Goal: Information Seeking & Learning: Compare options

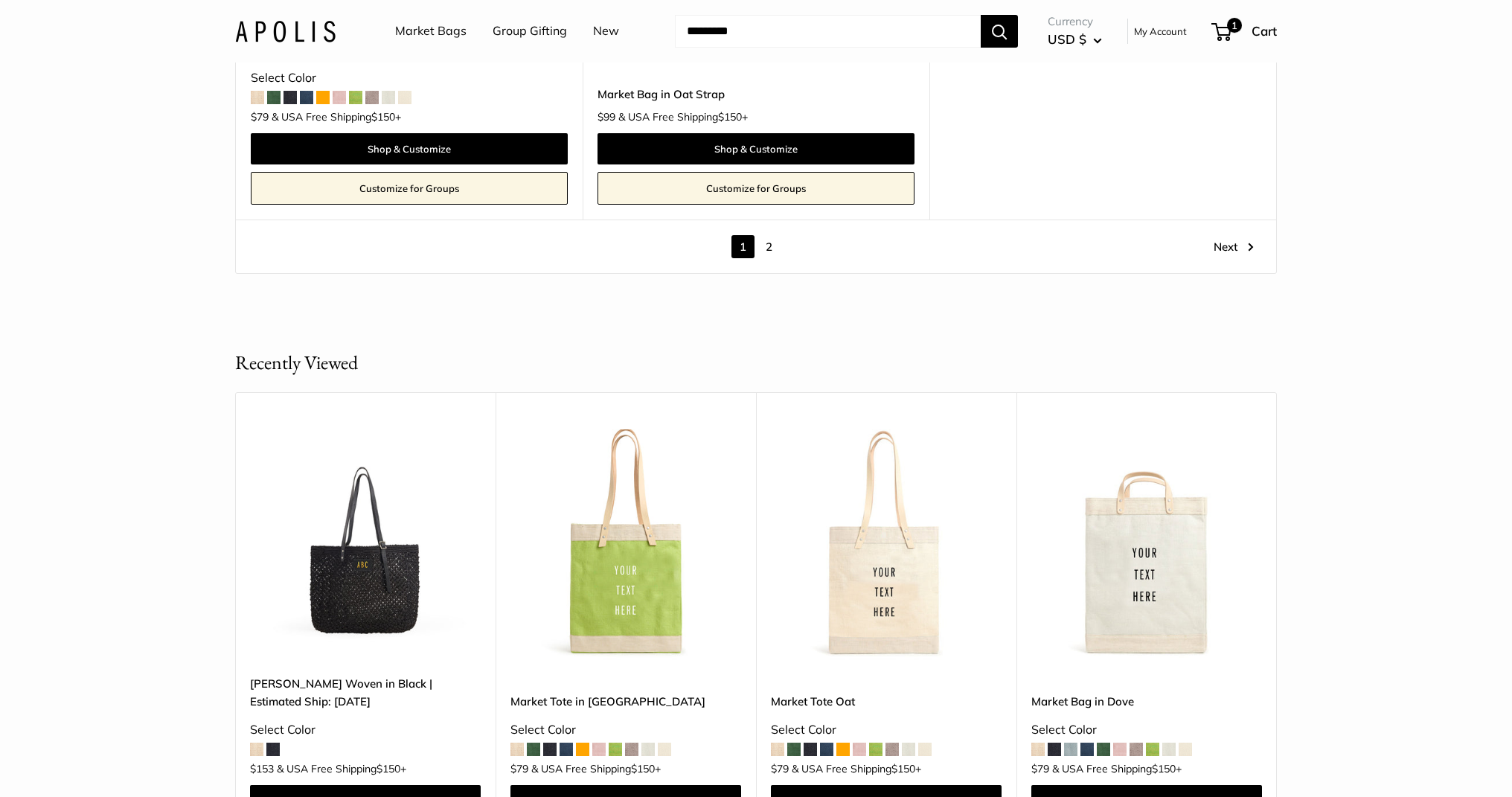
click at [255, 27] on img at bounding box center [286, 31] width 100 height 22
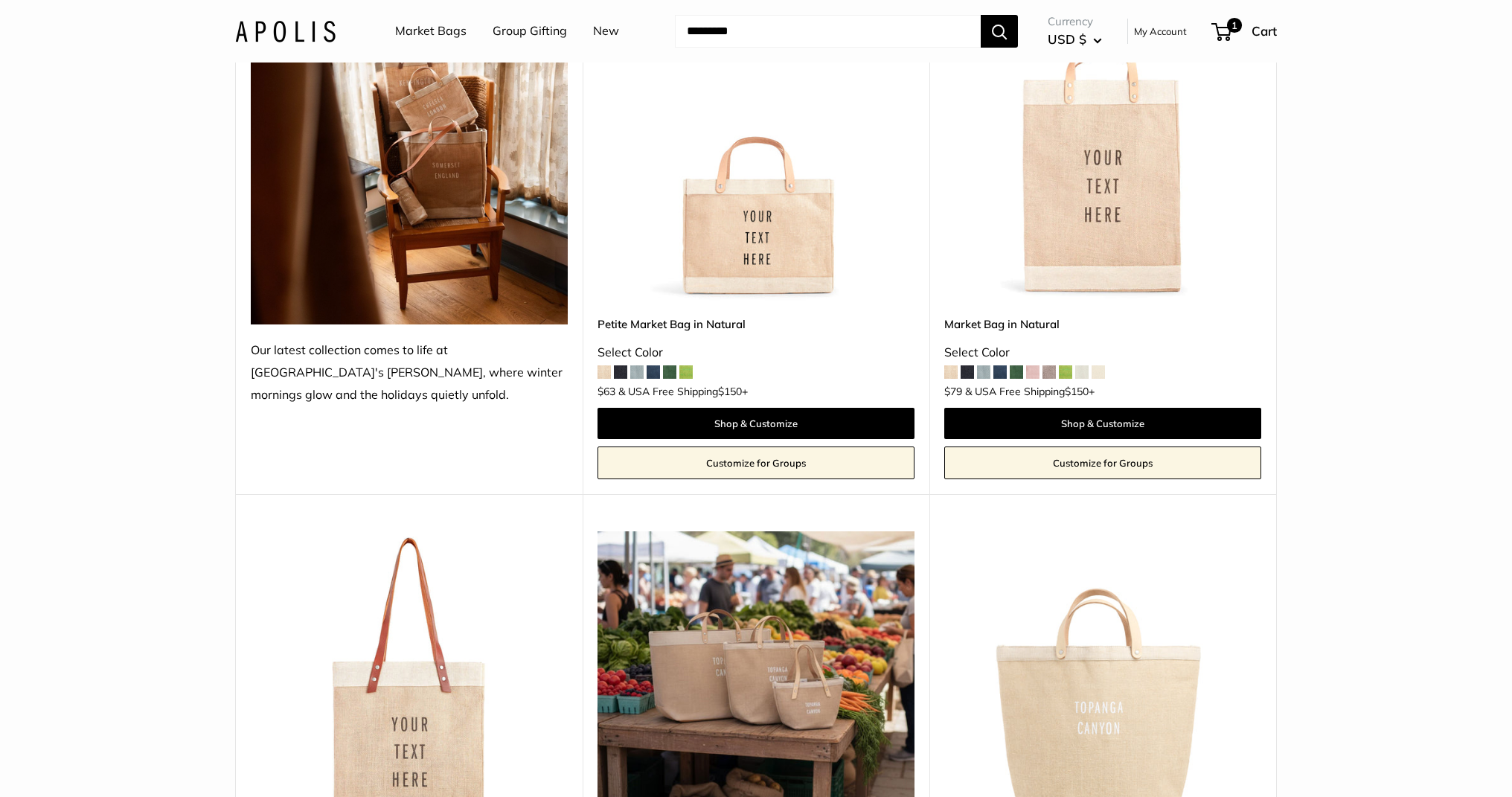
scroll to position [289, 0]
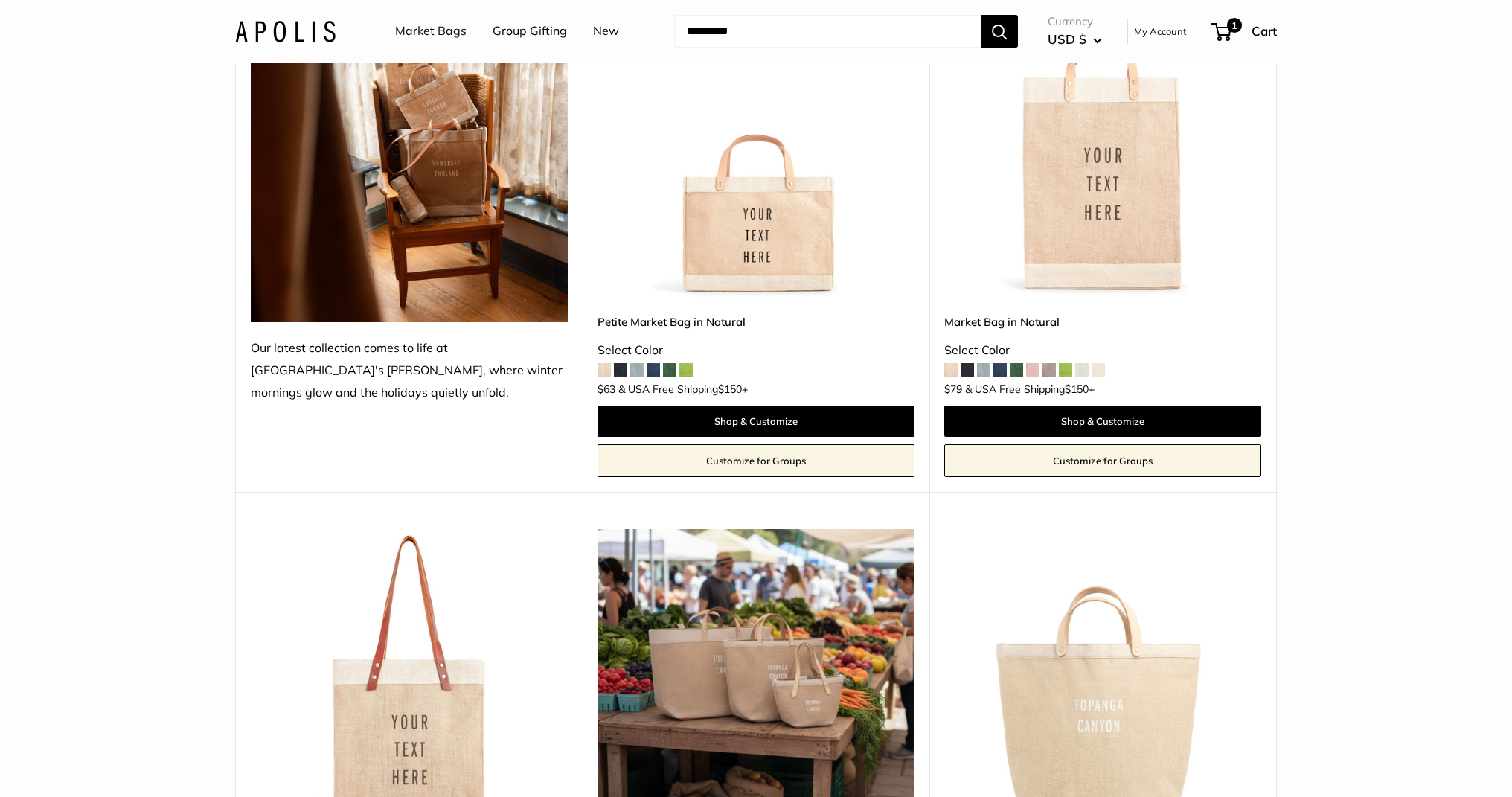
click at [0, 0] on img at bounding box center [0, 0] width 0 height 0
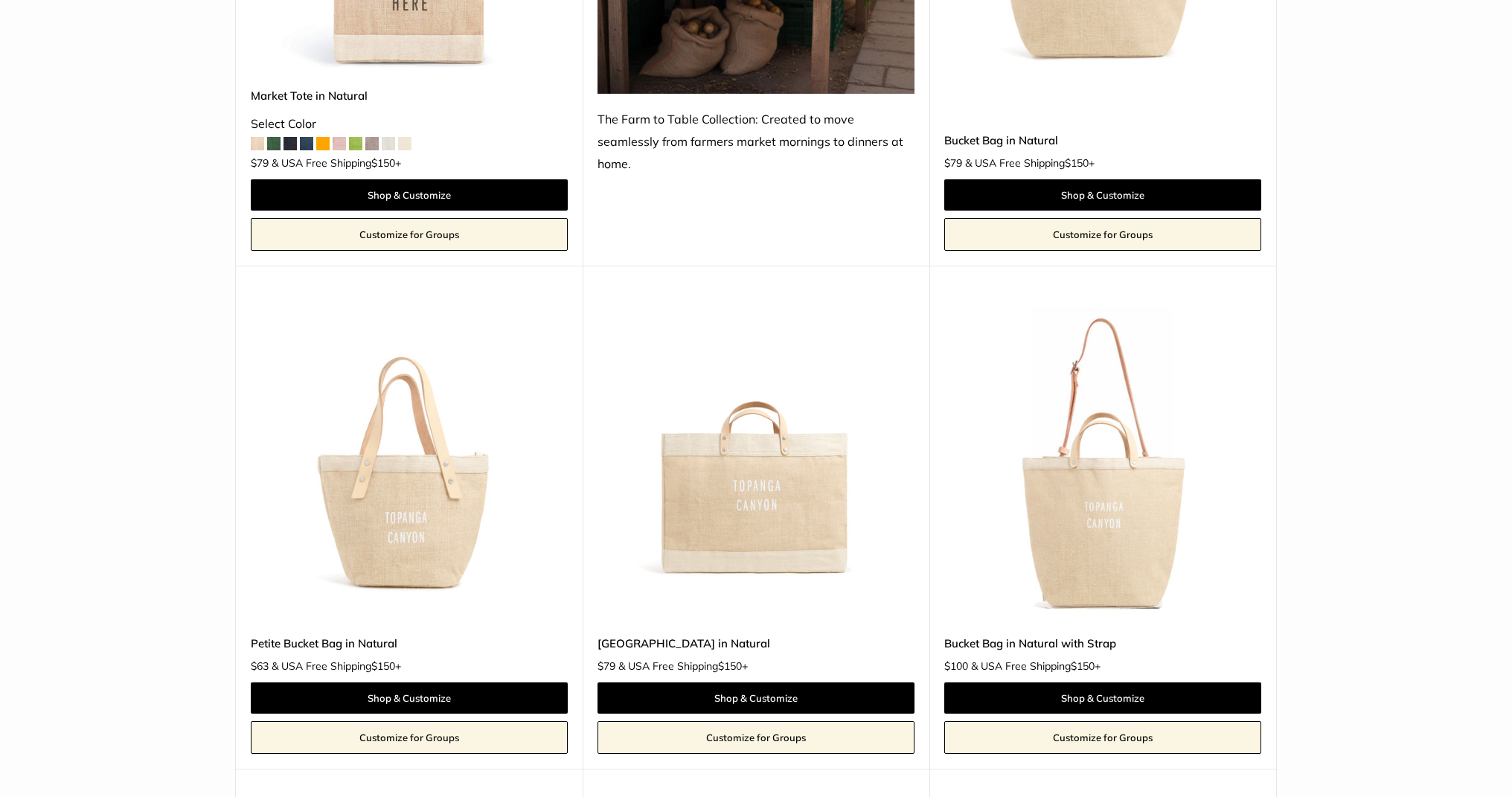
scroll to position [1064, 0]
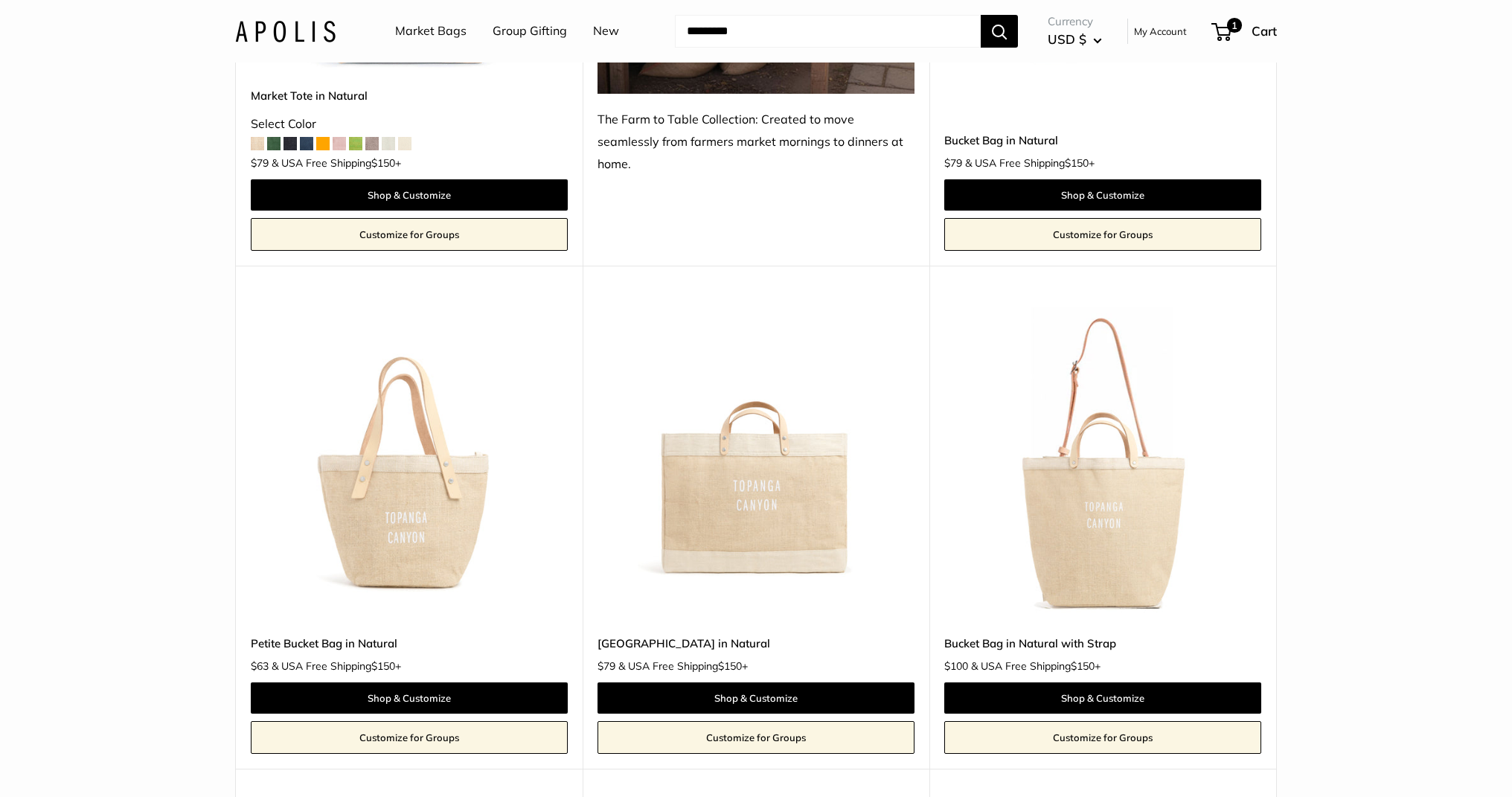
click at [0, 0] on img at bounding box center [0, 0] width 0 height 0
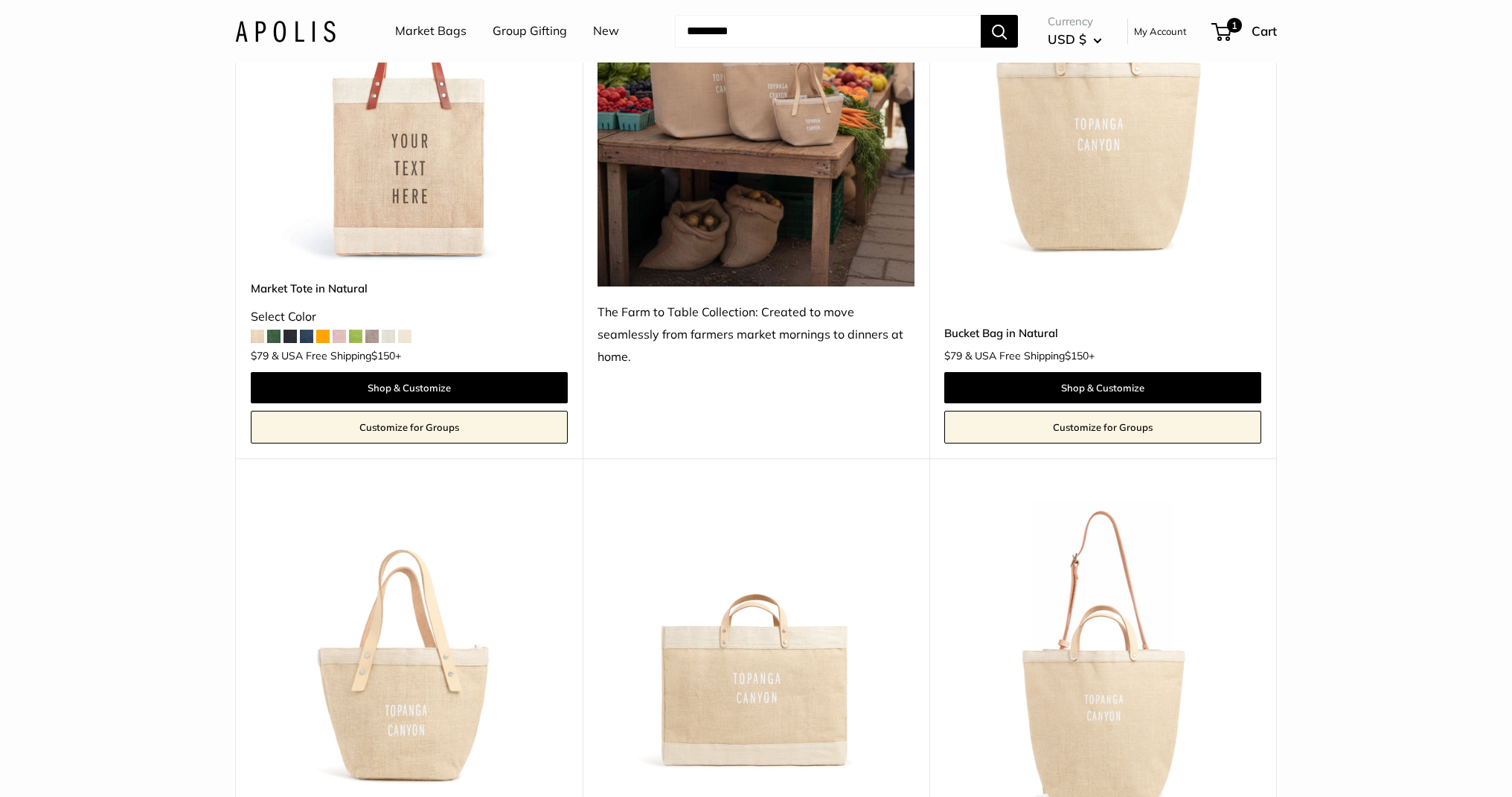
scroll to position [869, 0]
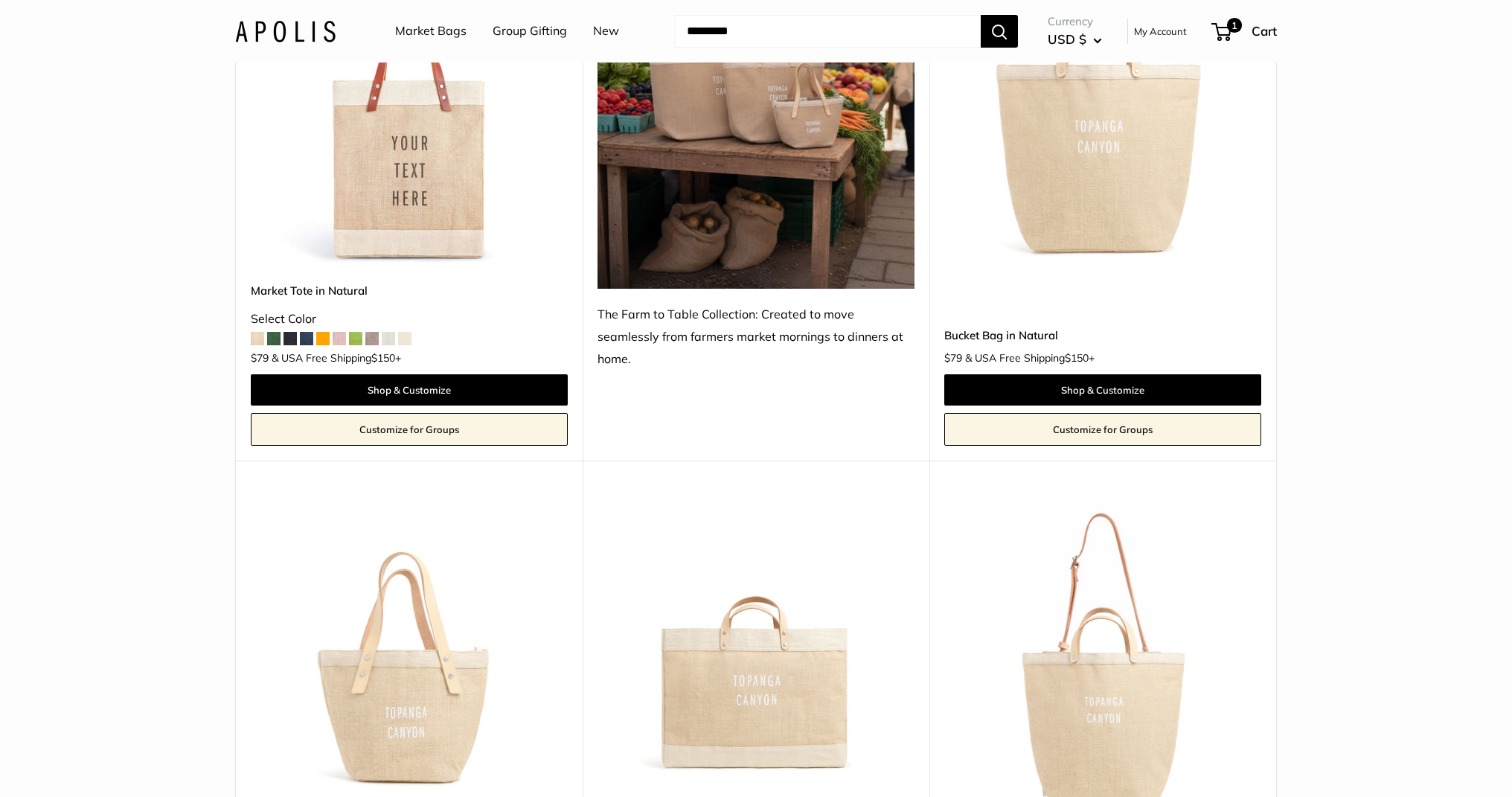
click at [0, 0] on img at bounding box center [0, 0] width 0 height 0
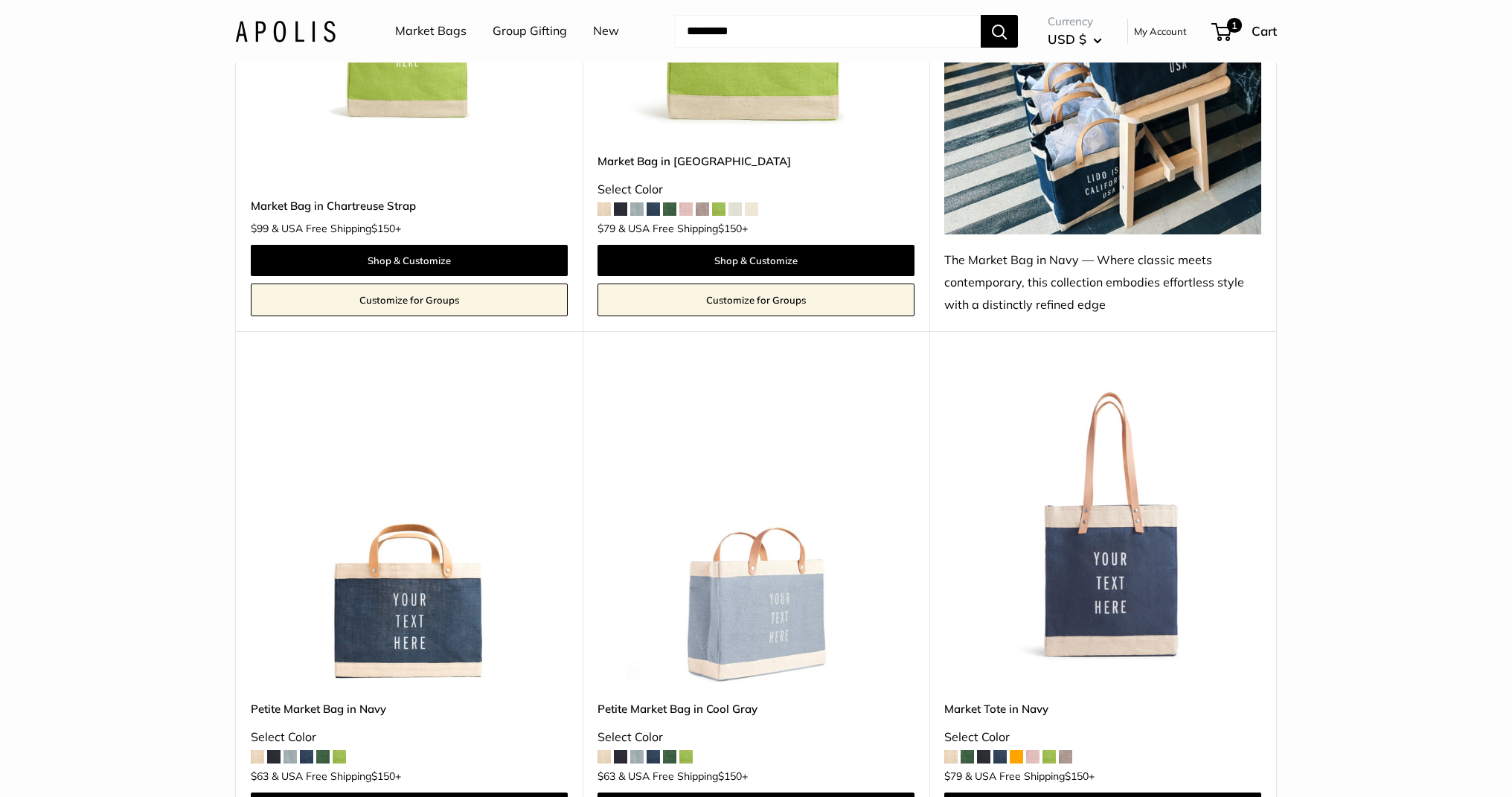
scroll to position [5310, 0]
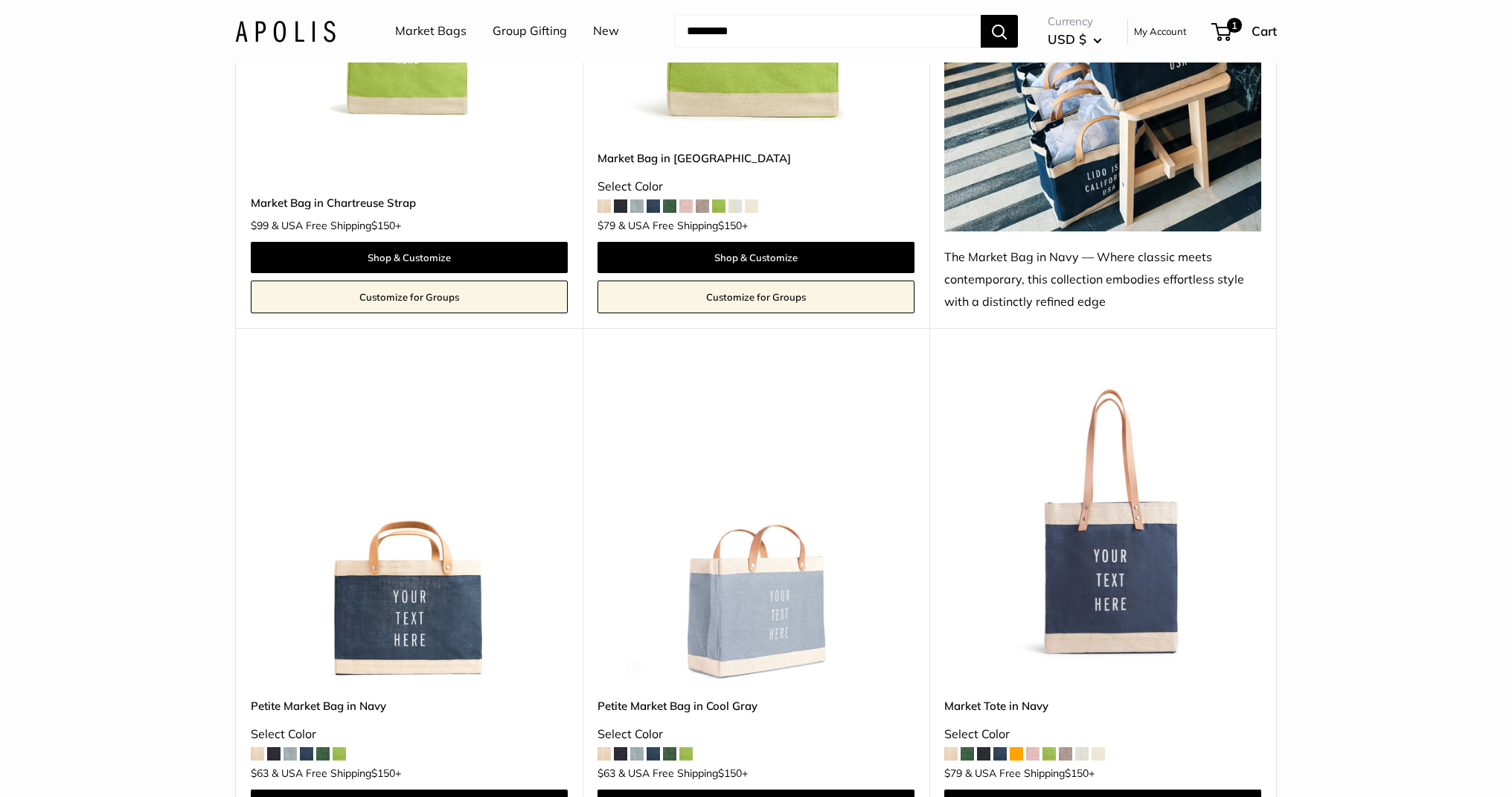
click at [0, 0] on img at bounding box center [0, 0] width 0 height 0
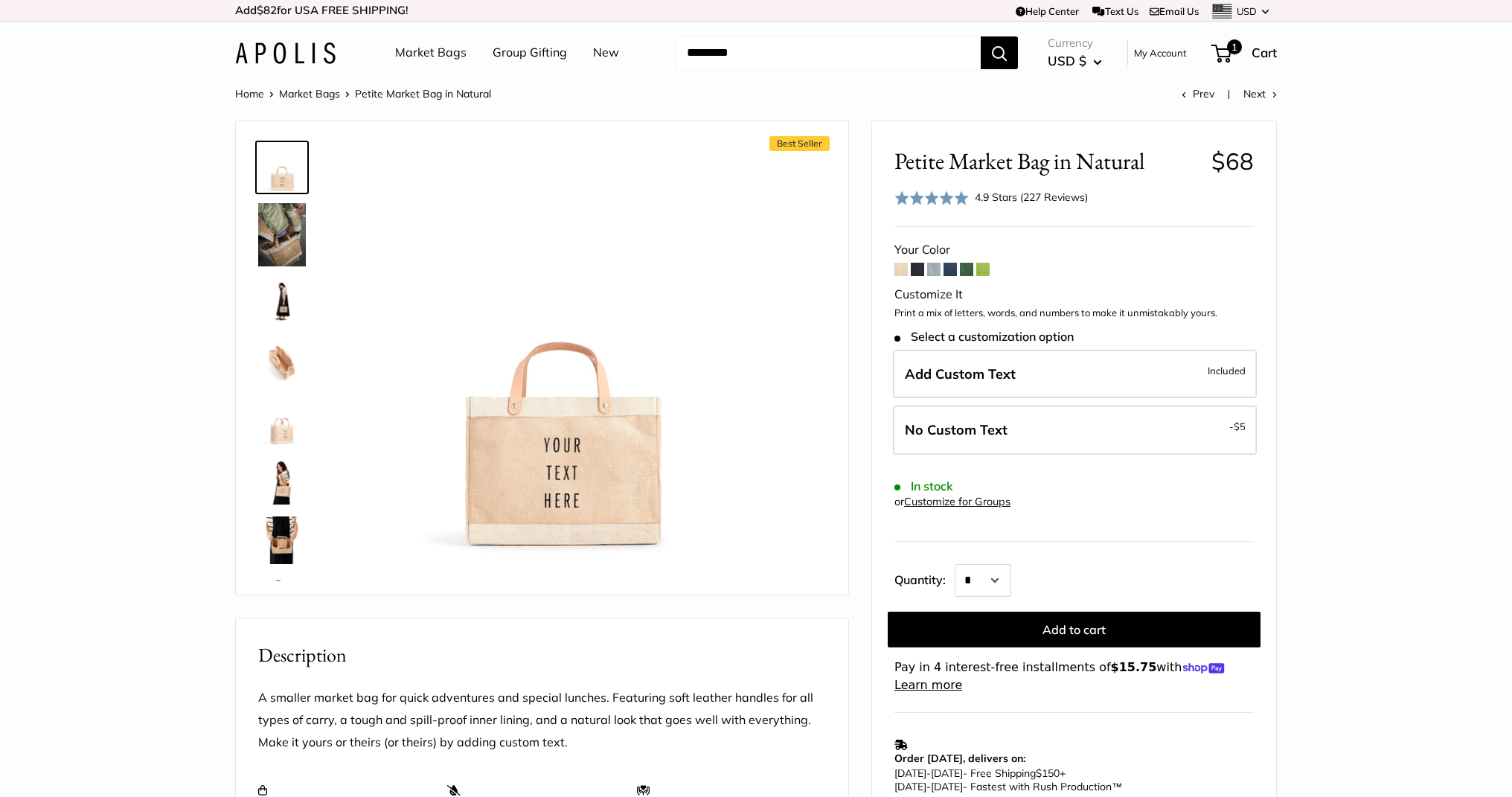
click at [983, 268] on span at bounding box center [983, 269] width 14 height 14
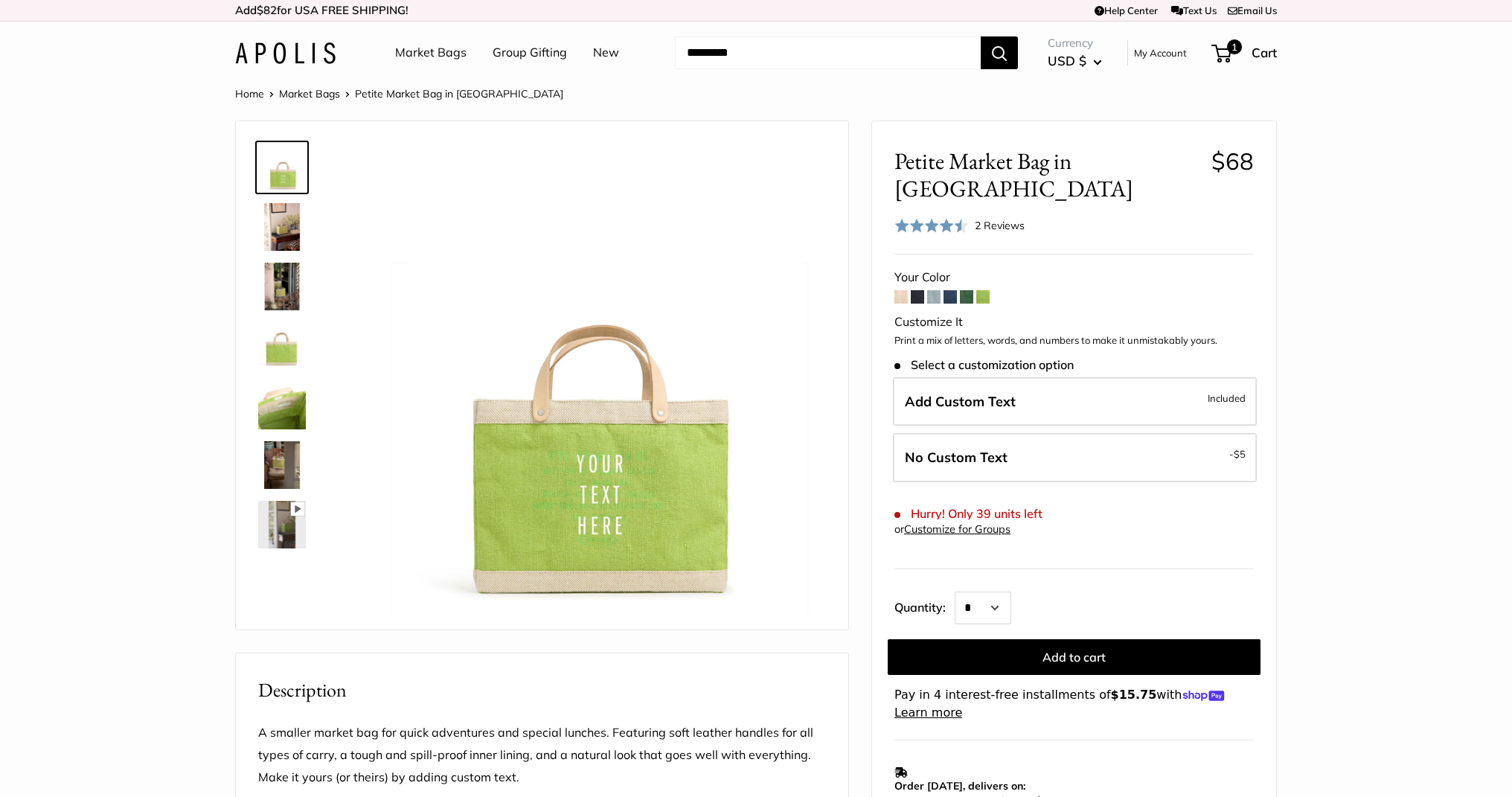
click at [965, 290] on span at bounding box center [966, 297] width 14 height 14
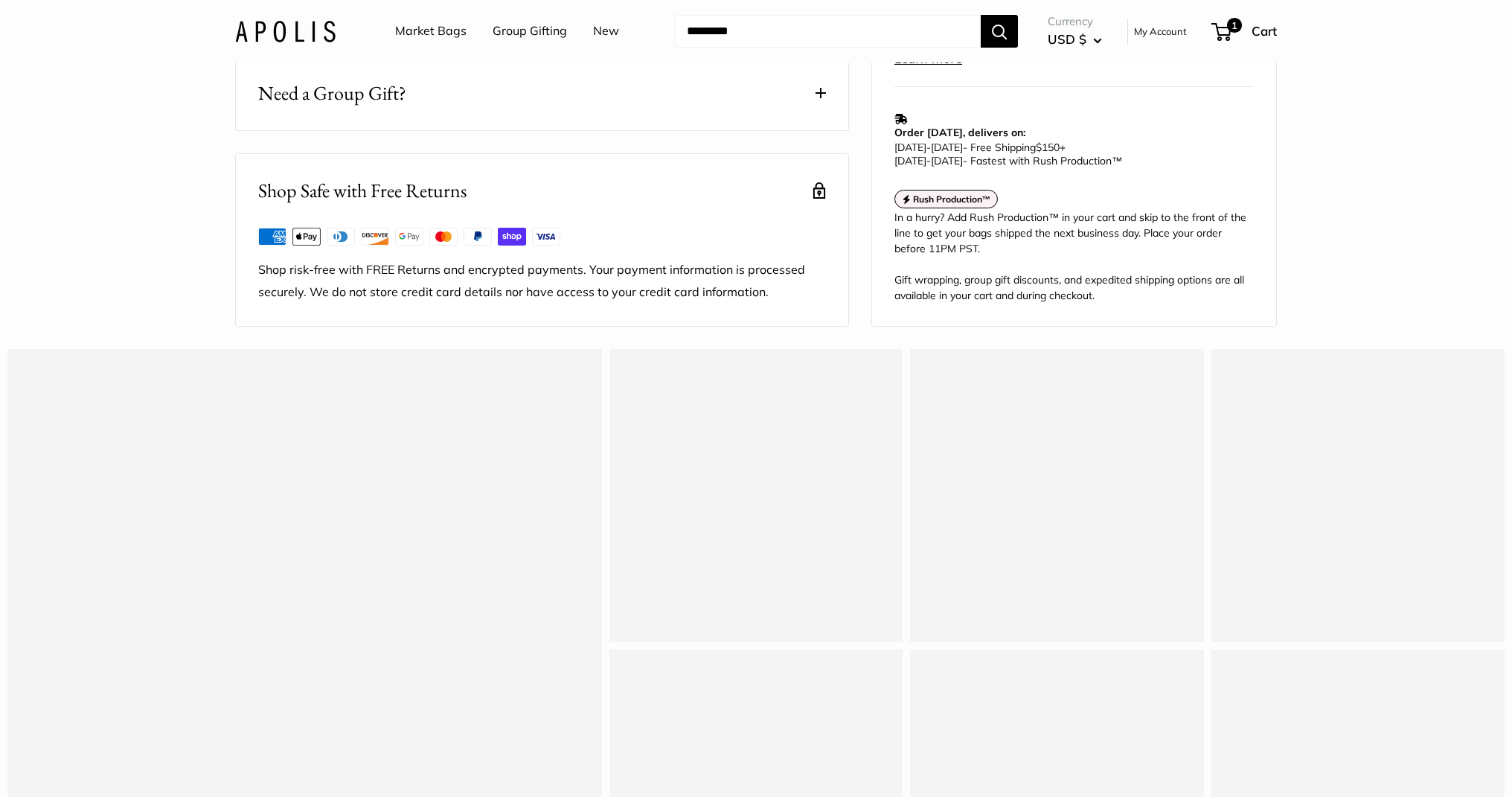
scroll to position [1220, 0]
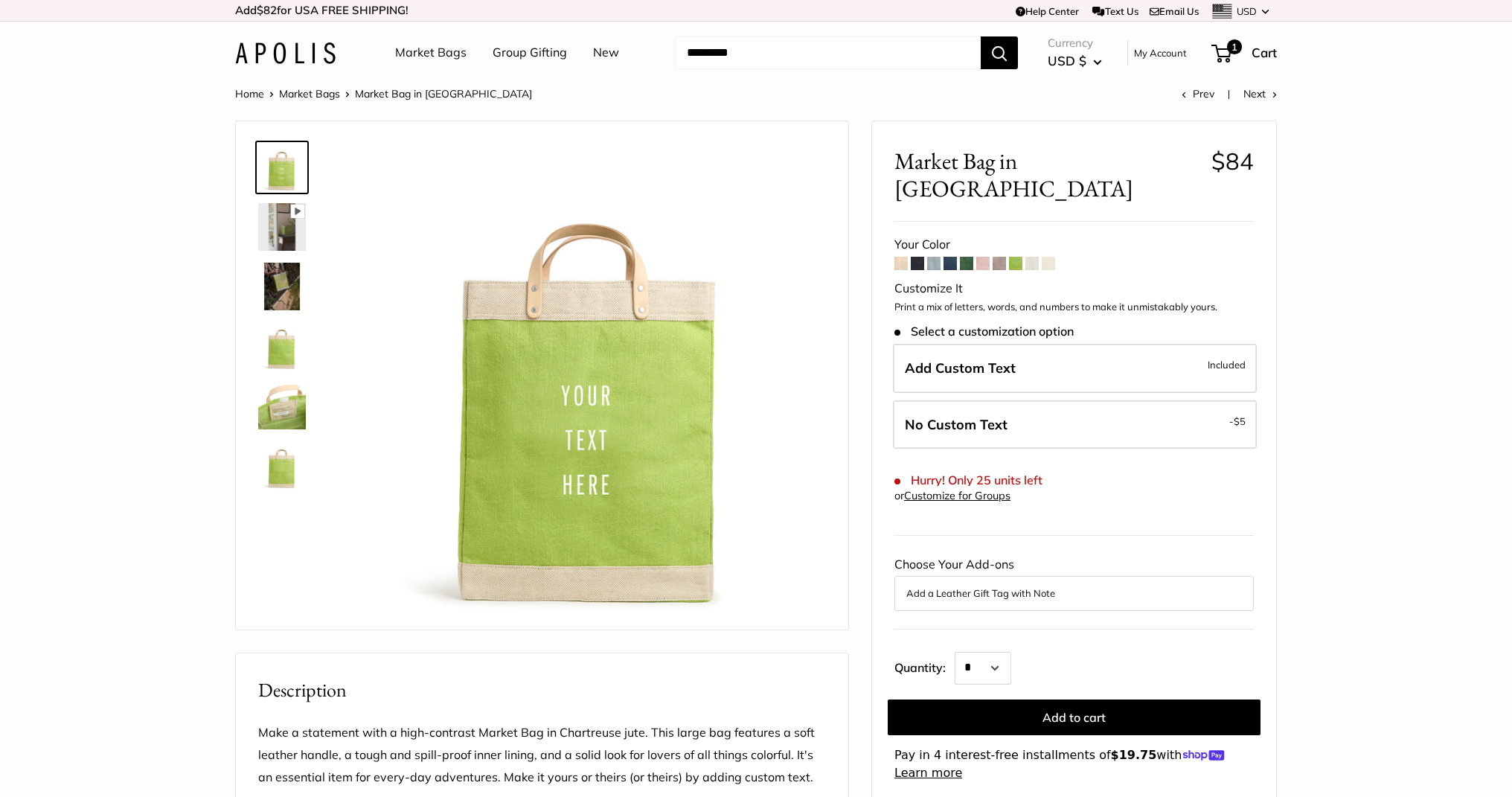
click at [1047, 257] on span at bounding box center [1048, 263] width 14 height 14
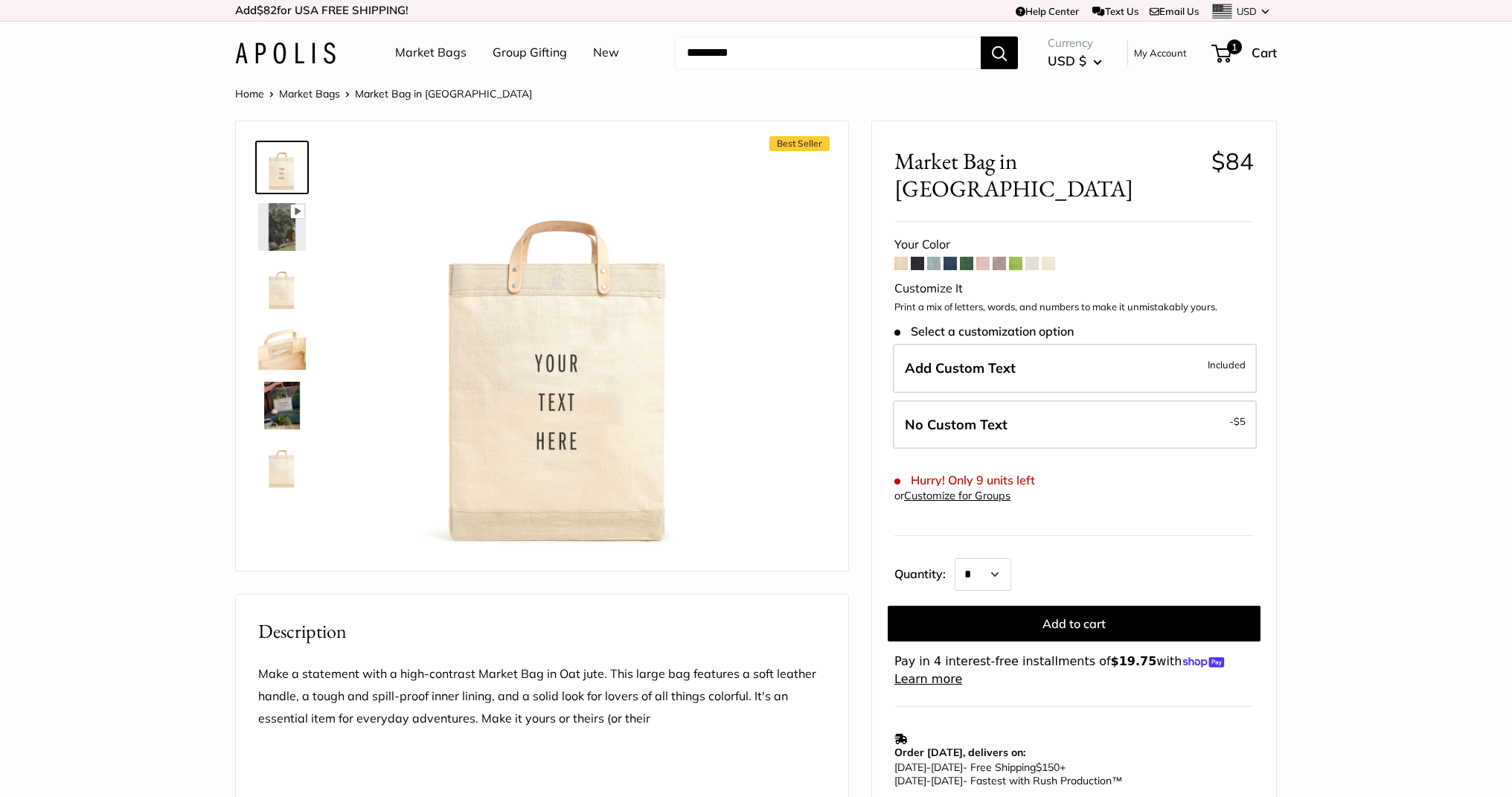
click at [1032, 257] on span at bounding box center [1032, 263] width 14 height 14
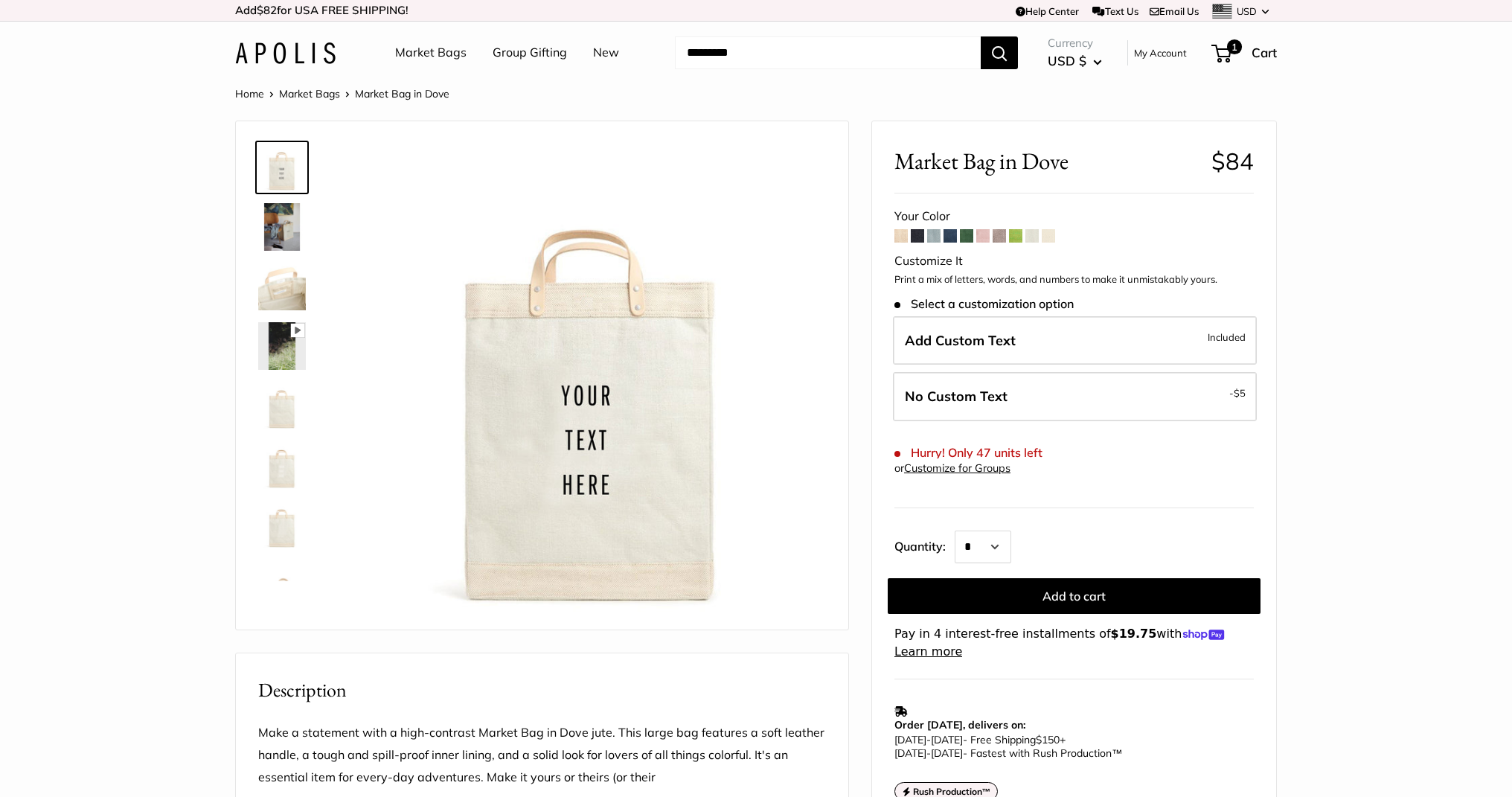
click at [1001, 239] on span at bounding box center [999, 236] width 14 height 14
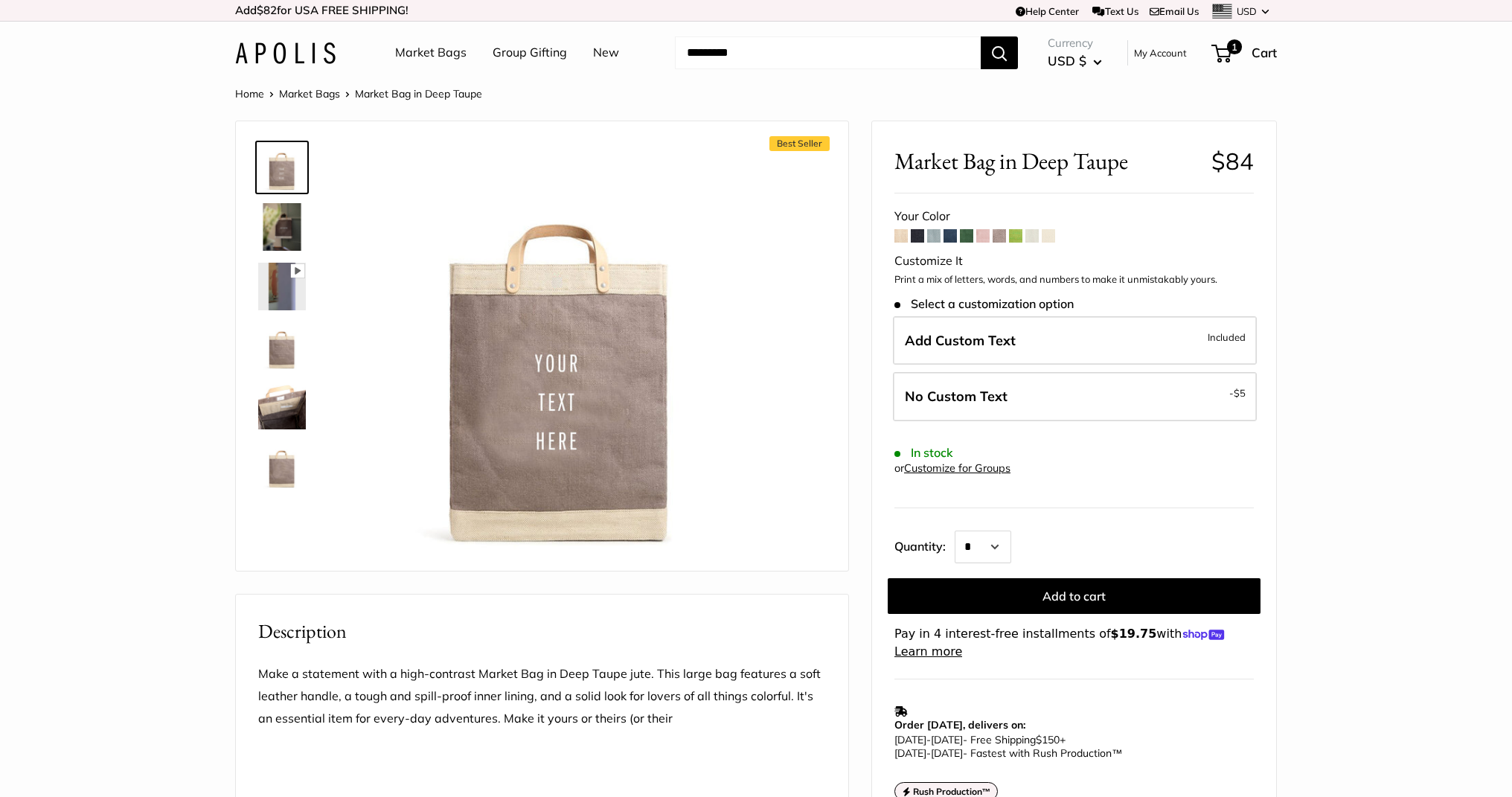
click at [985, 240] on span at bounding box center [983, 236] width 14 height 14
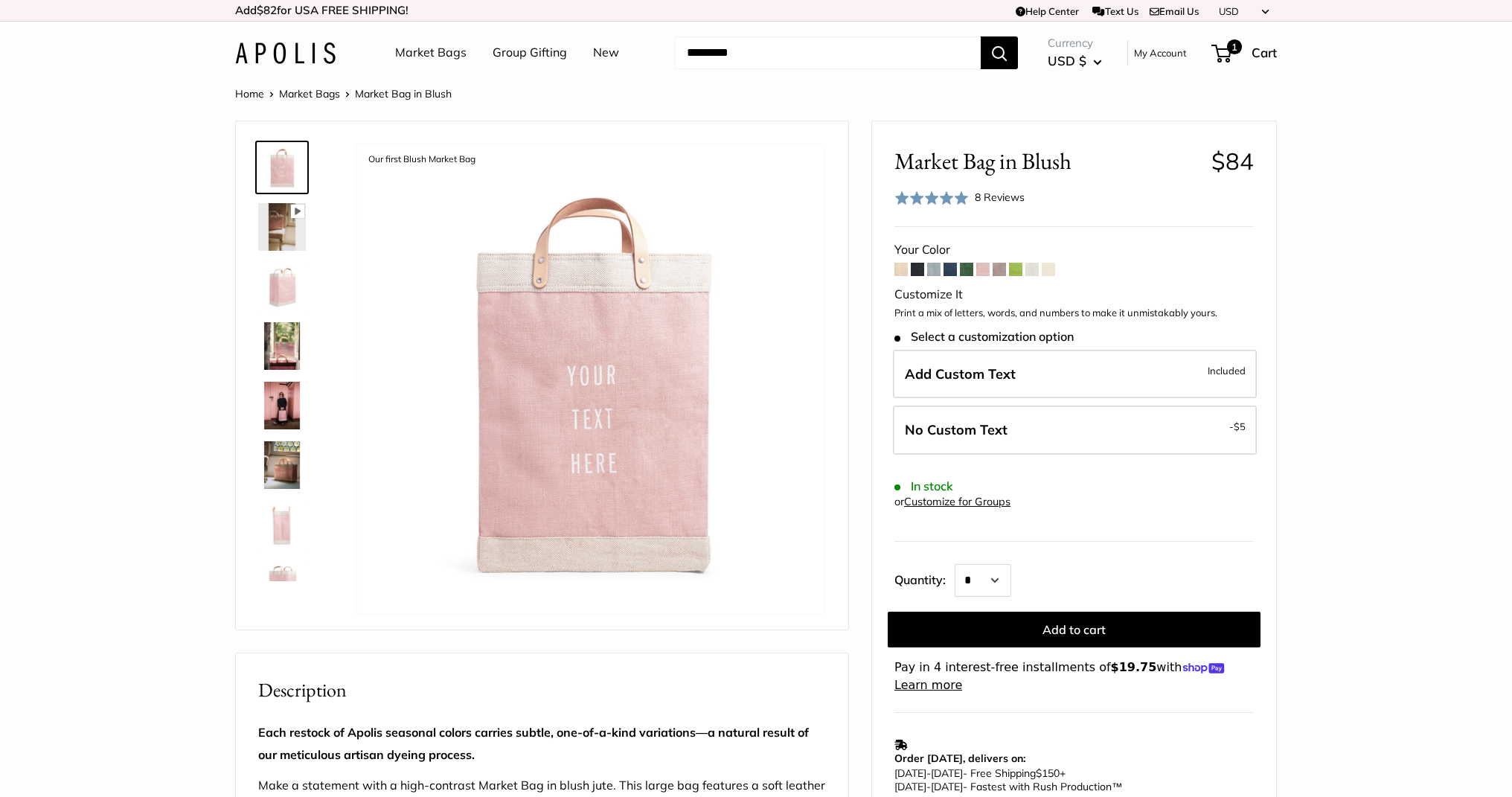
click at [985, 195] on span "8 Reviews" at bounding box center [999, 197] width 50 height 14
click at [1021, 193] on div "5.0 Stars (8 Reviews)" at bounding box center [1025, 197] width 101 height 16
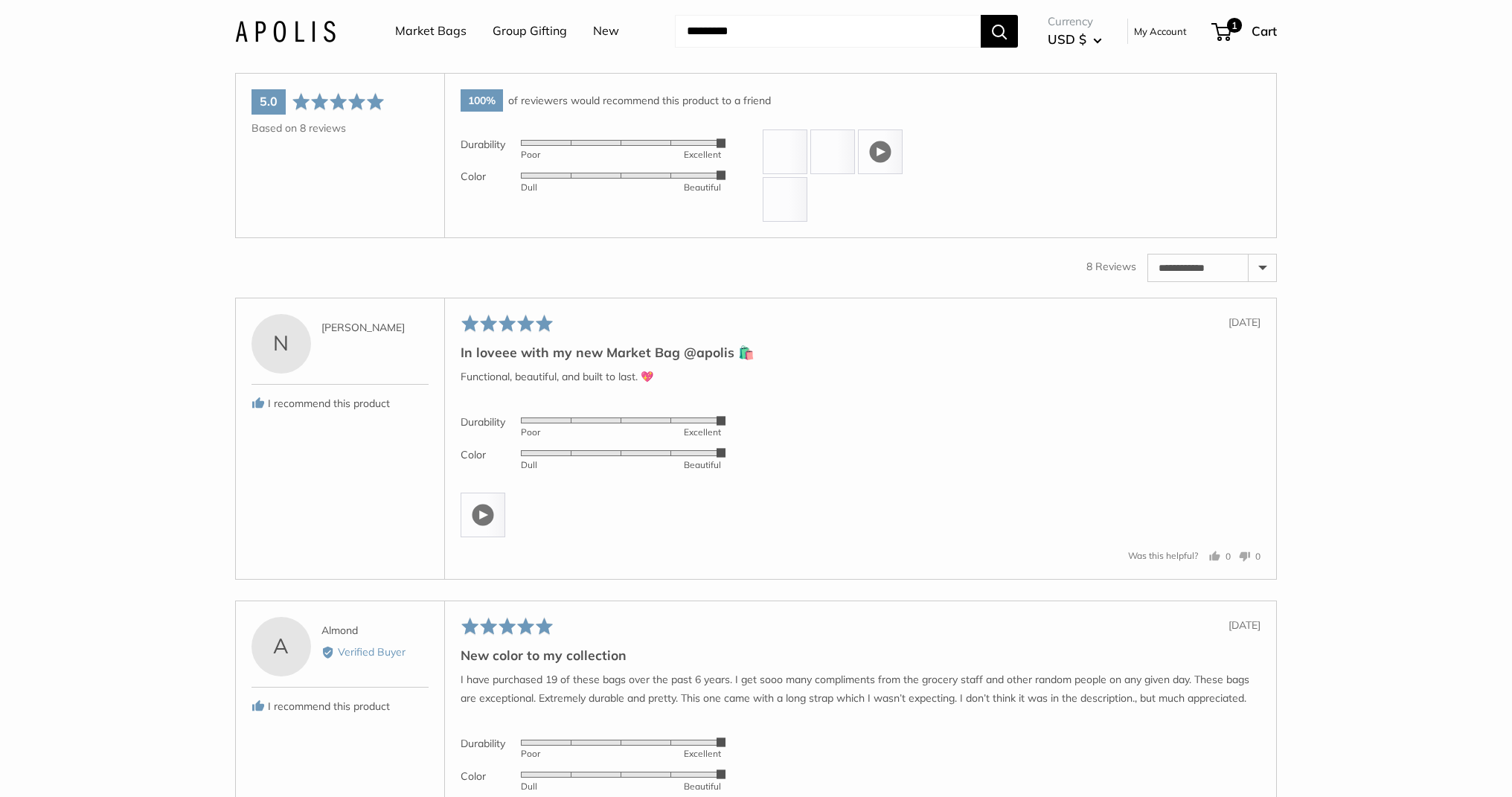
scroll to position [2711, 0]
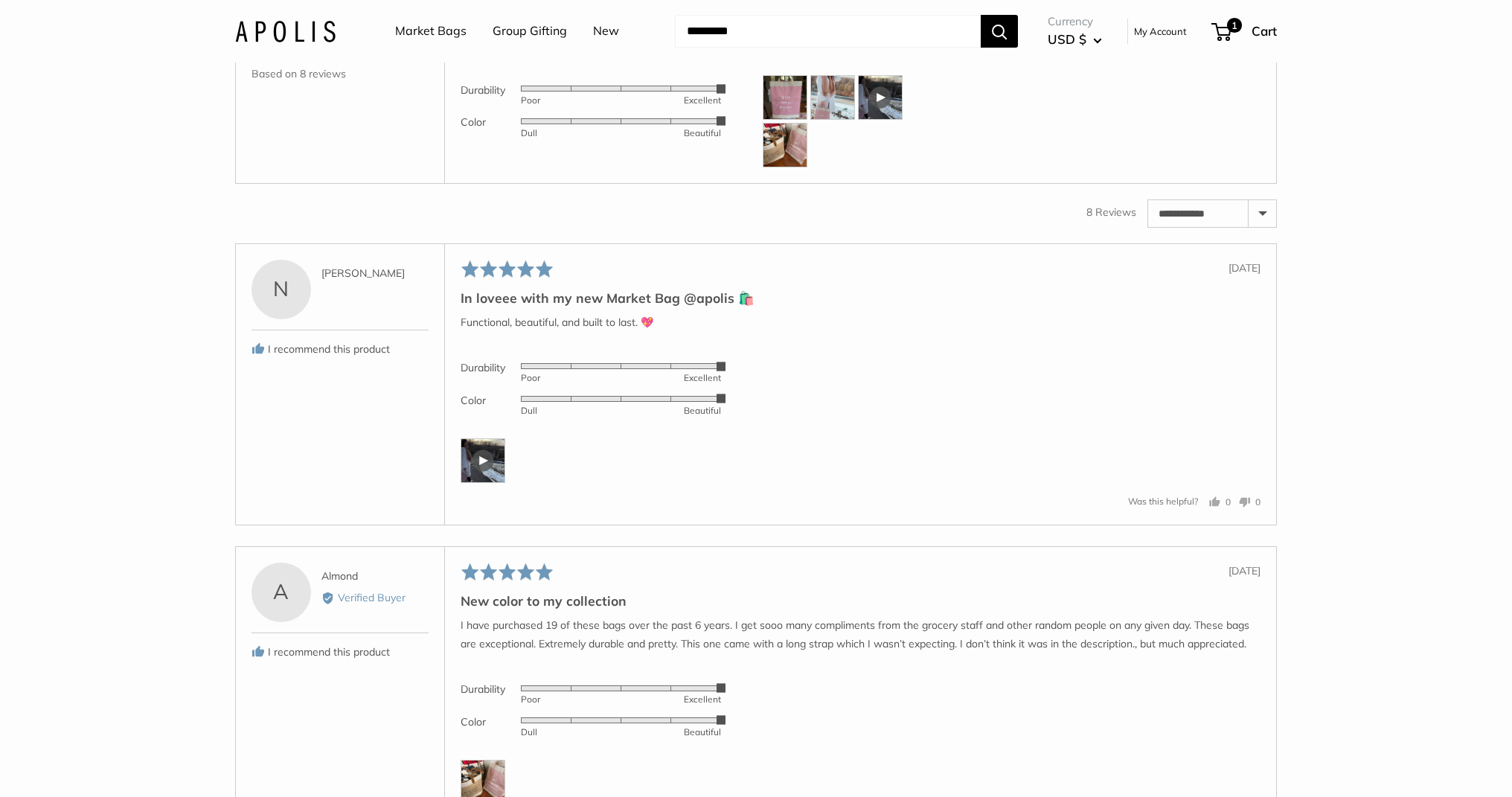
click at [1265, 227] on select "**********" at bounding box center [1212, 213] width 128 height 26
select select "*********"
